Goal: Task Accomplishment & Management: Use online tool/utility

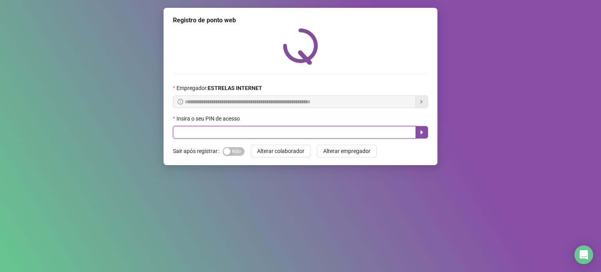
click at [249, 136] on input "text" at bounding box center [294, 132] width 243 height 13
type input "*****"
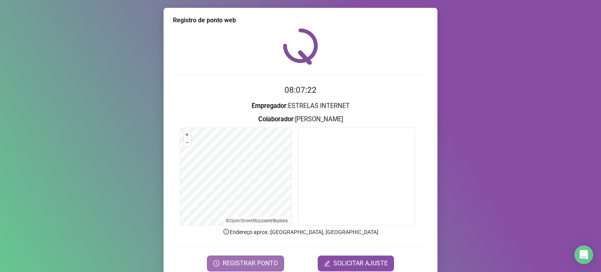
click at [277, 265] on button "REGISTRAR PONTO" at bounding box center [245, 264] width 77 height 16
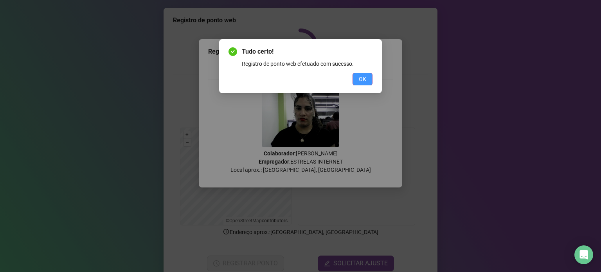
click at [364, 77] on span "OK" at bounding box center [362, 79] width 7 height 9
